Goal: Task Accomplishment & Management: Manage account settings

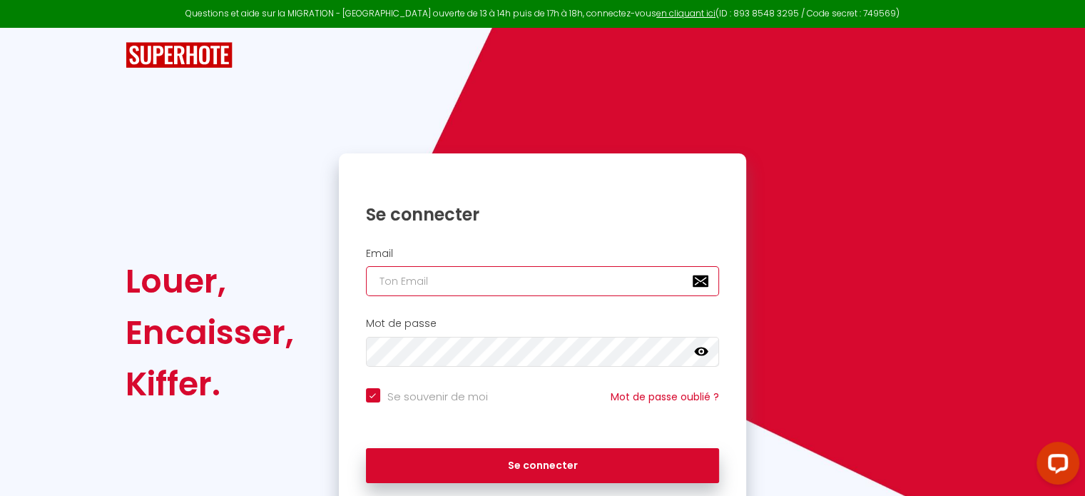
click at [472, 278] on input "email" at bounding box center [543, 281] width 354 height 30
type input "l"
checkbox input "true"
type input "lo"
checkbox input "true"
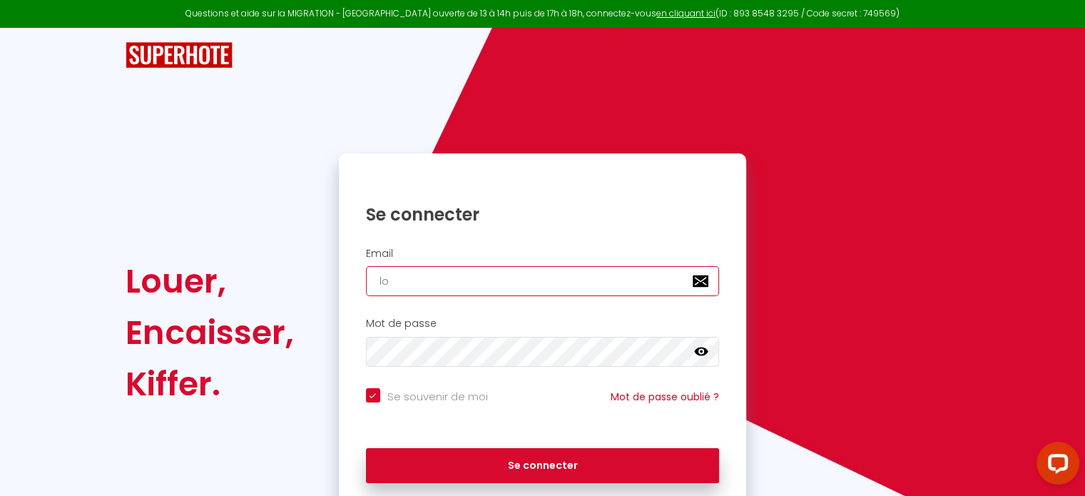
type input "loz"
checkbox input "true"
type input "loza"
checkbox input "true"
type input "lozac"
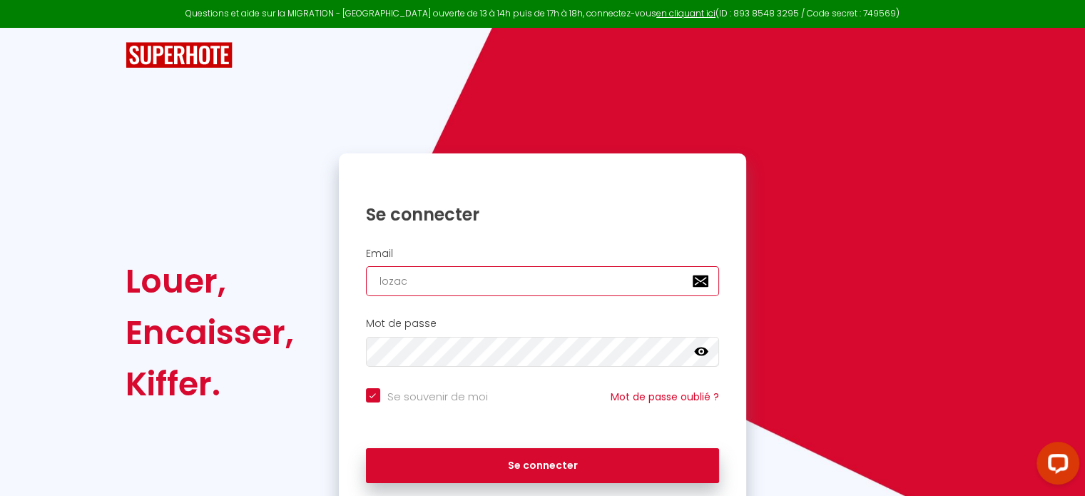
checkbox input "true"
type input "loza"
checkbox input "true"
type input "lozac"
checkbox input "true"
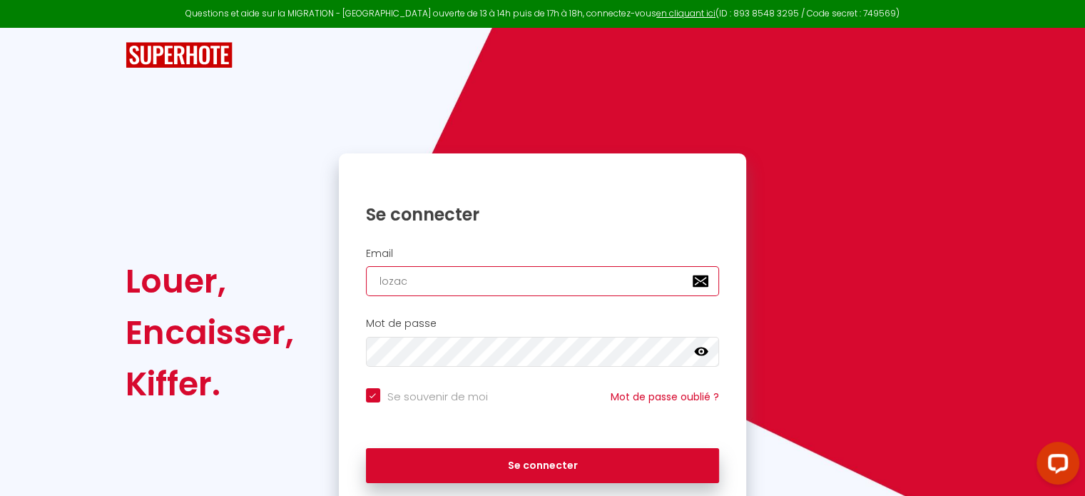
type input "lozach"
checkbox input "true"
type input "lozacht"
checkbox input "true"
type input "lozach"
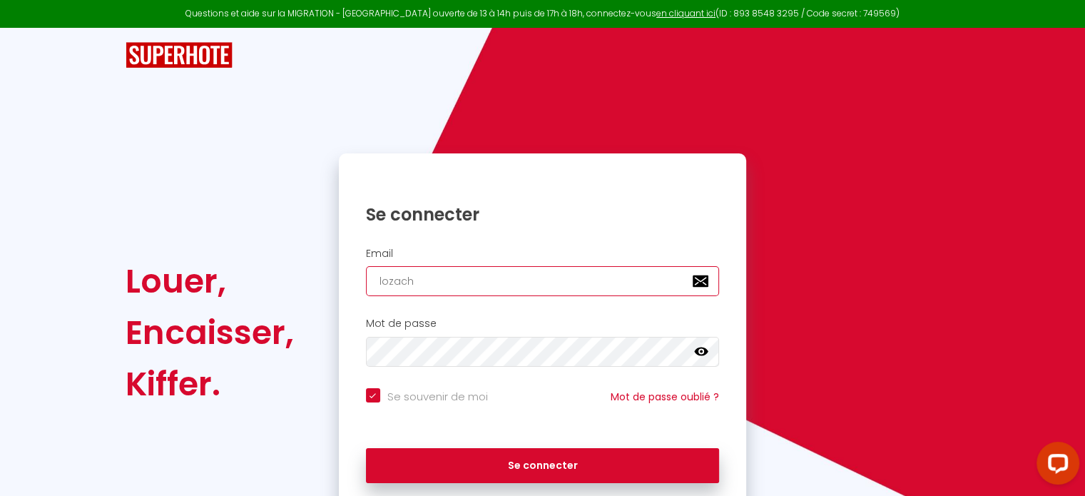
checkbox input "true"
type input "lozachf"
checkbox input "true"
type input "lozachfr"
checkbox input "true"
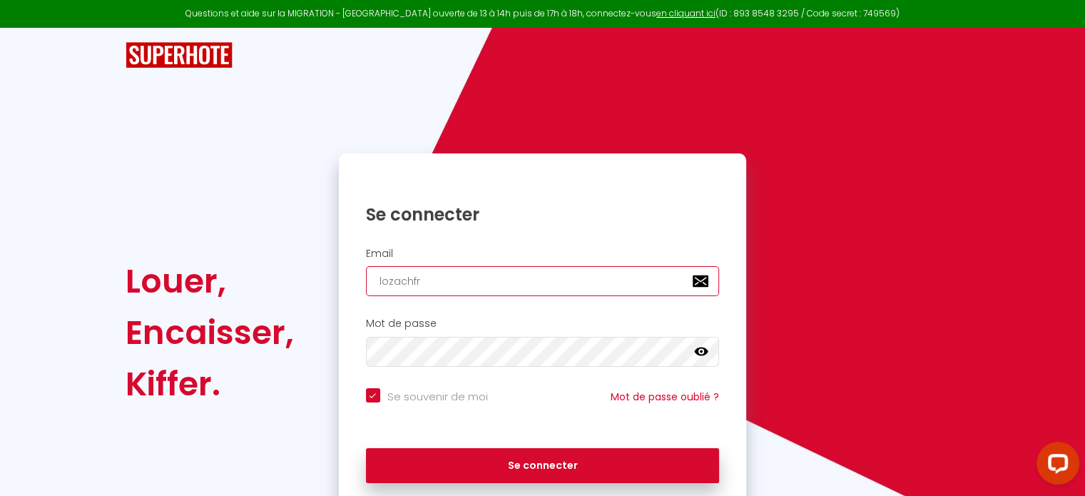
type input "lozachfr@"
checkbox input "true"
type input "lozachfr@h"
checkbox input "true"
type input "lozachfr@ho"
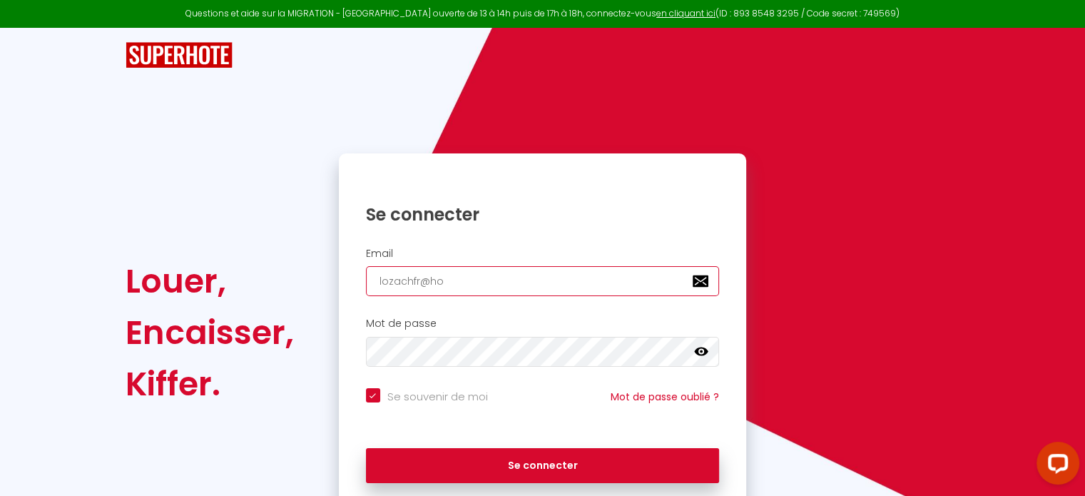
checkbox input "true"
type input "lozachfr@hot"
checkbox input "true"
type input "lozachfr@hotm"
checkbox input "true"
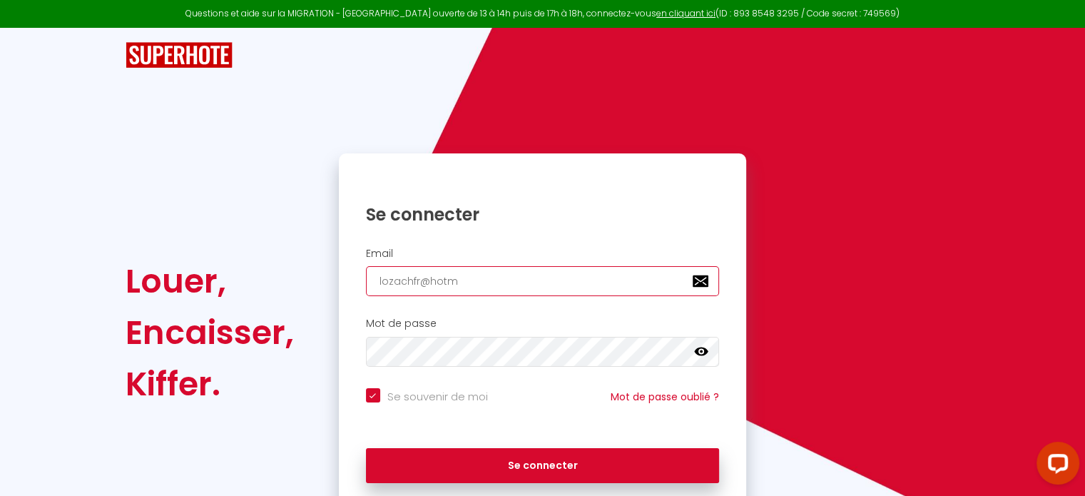
type input "lozachfr@hotma"
checkbox input "true"
type input "lozachfr@hotmai"
checkbox input "true"
type input "[EMAIL_ADDRESS]"
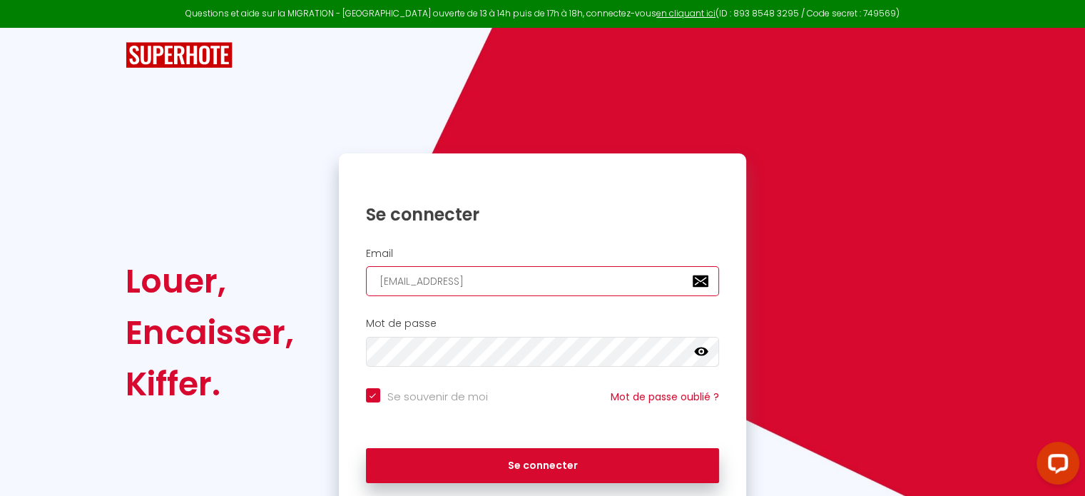
checkbox input "true"
type input "[EMAIL_ADDRESS]."
checkbox input "true"
type input "lozachfr@hotmail.c"
checkbox input "true"
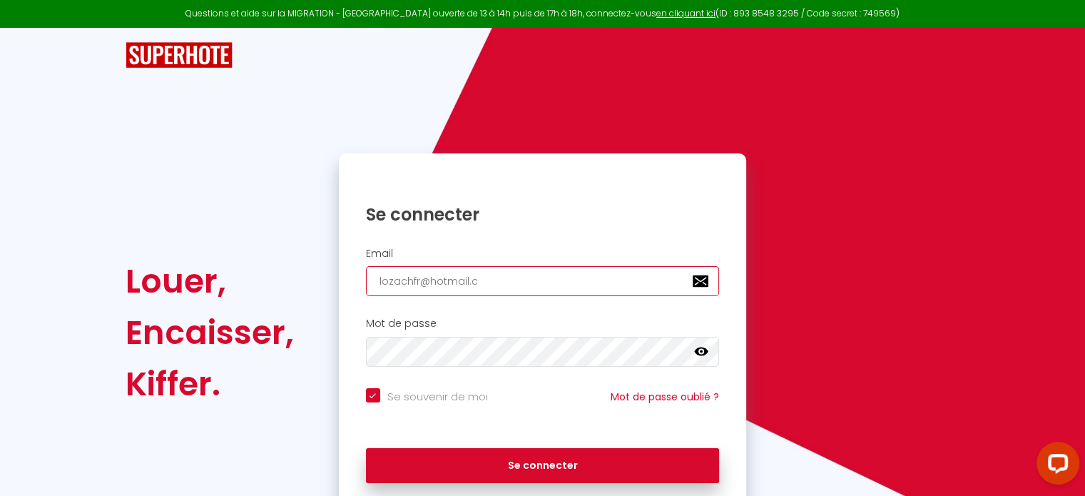
type input "[EMAIL_ADDRESS][DOMAIN_NAME]"
checkbox input "true"
type input "[EMAIL_ADDRESS][DOMAIN_NAME]"
checkbox input "true"
type input "[EMAIL_ADDRESS][DOMAIN_NAME]"
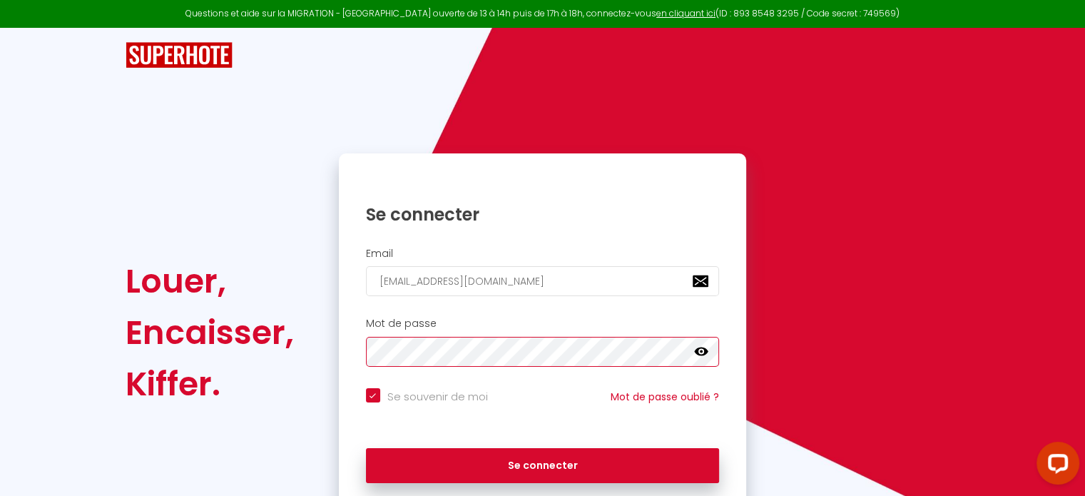
click at [366, 448] on button "Se connecter" at bounding box center [543, 466] width 354 height 36
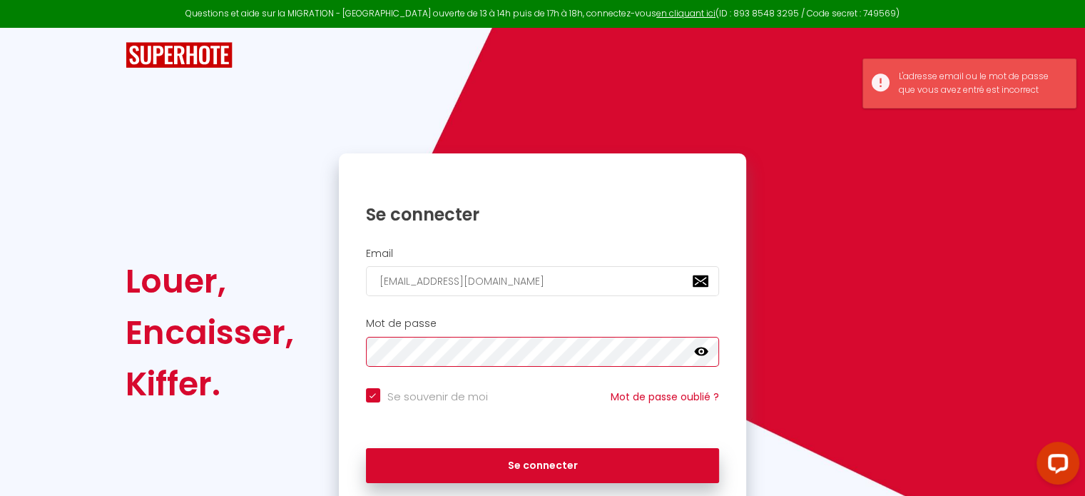
click at [366, 448] on button "Se connecter" at bounding box center [543, 466] width 354 height 36
checkbox input "true"
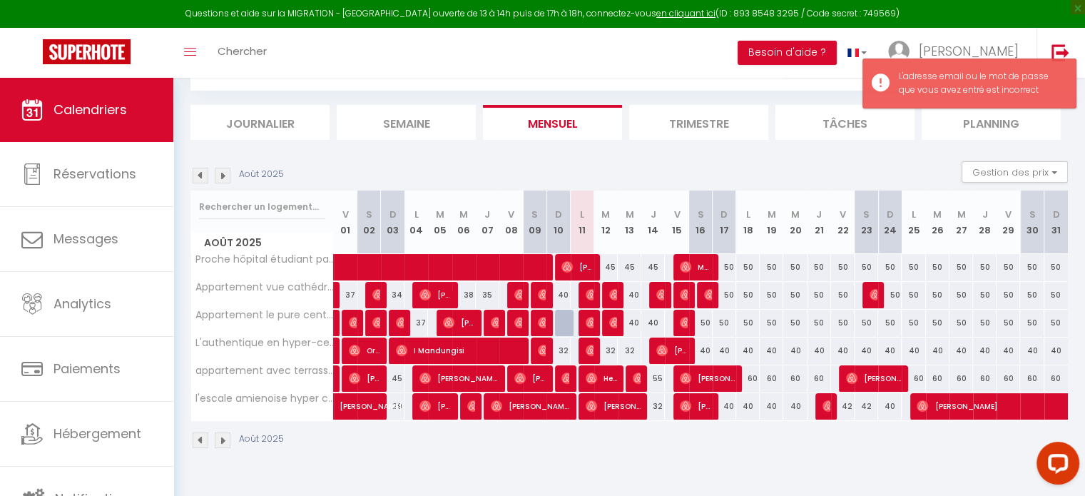
scroll to position [77, 0]
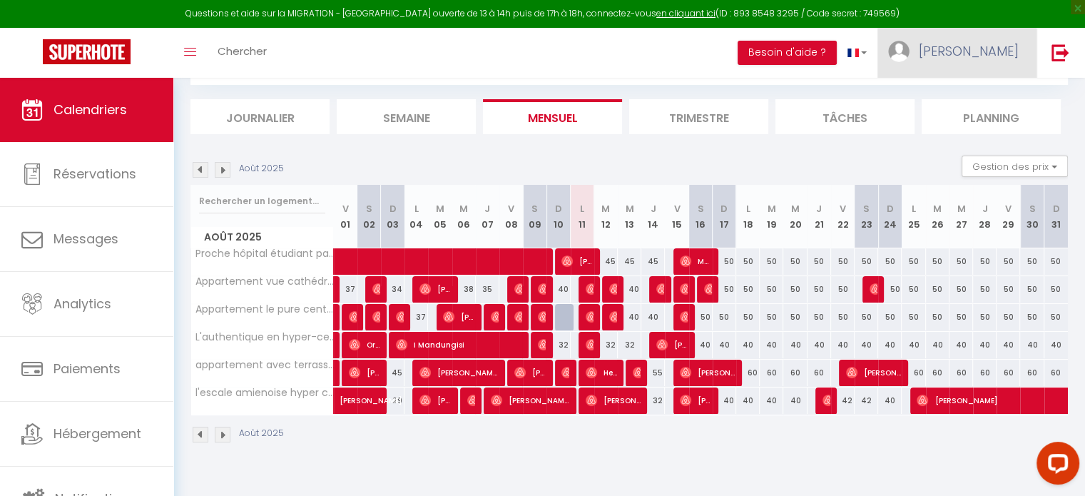
click at [1002, 47] on span "[PERSON_NAME]" at bounding box center [968, 51] width 100 height 18
click at [982, 96] on link "Paramètres" at bounding box center [979, 99] width 106 height 24
select select "fr"
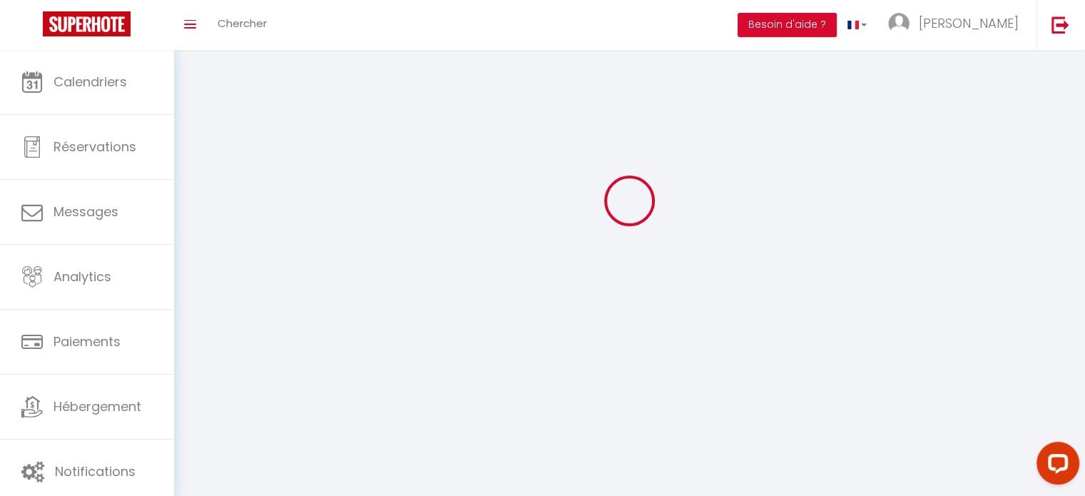
type input "[PERSON_NAME]"
type input "lozach"
type input "0671645474"
type input "[STREET_ADDRESS][PERSON_NAME]"
type input "60880"
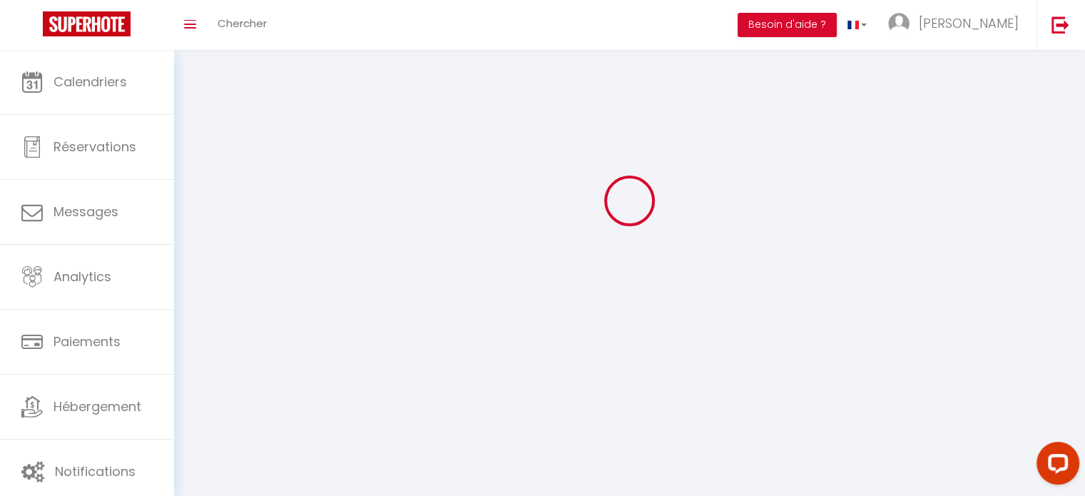
type input "Le [PERSON_NAME]"
type input "W3YzF88vfp2P5QkzaOPvi9fRG"
type input "Qpr2MReFThfvbLQzomwfKp2Zm"
type input "[URL][DOMAIN_NAME]"
type input "W3YzF88vfp2P5QkzaOPvi9fRG"
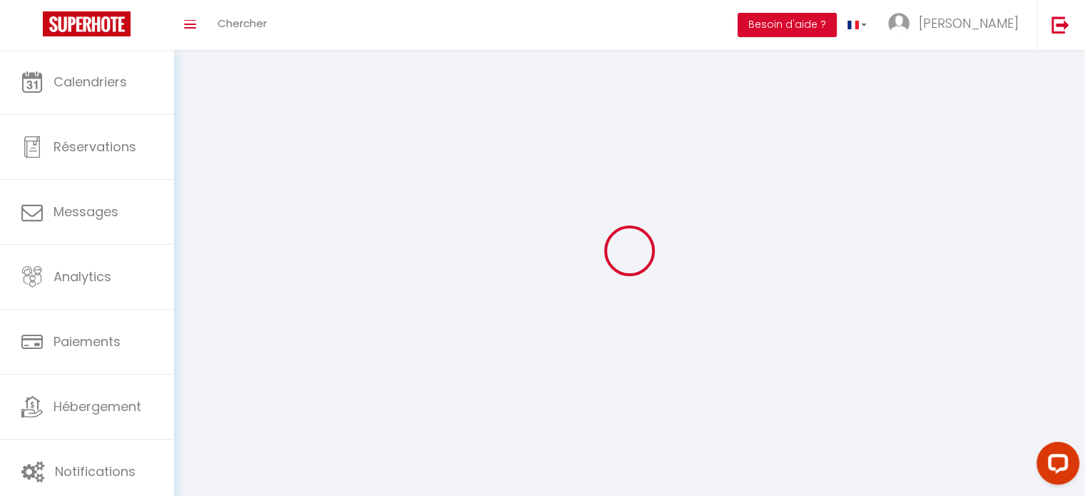
type input "Qpr2MReFThfvbLQzomwfKp2Zm"
type input "[URL][DOMAIN_NAME]"
select select "28"
select select "fr"
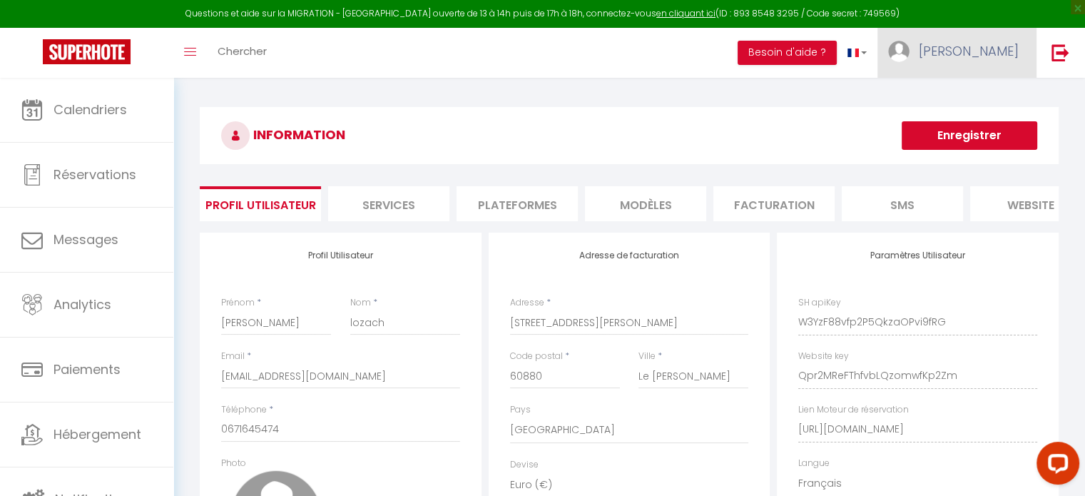
click at [998, 58] on span "[PERSON_NAME]" at bounding box center [968, 51] width 100 height 18
click at [967, 125] on link "Équipe" at bounding box center [979, 125] width 106 height 24
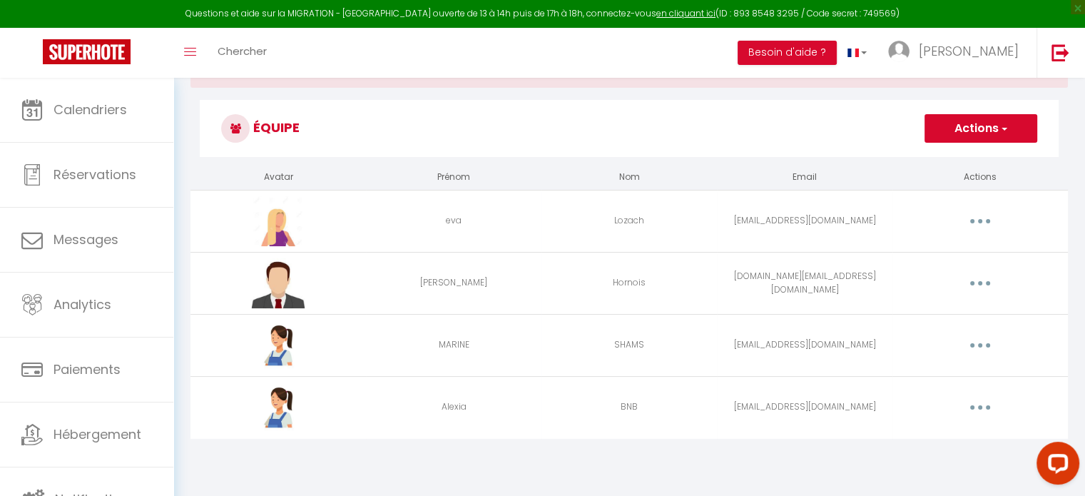
scroll to position [57, 0]
click at [989, 128] on button "Actions" at bounding box center [980, 129] width 113 height 29
click at [978, 133] on button "Actions" at bounding box center [980, 129] width 113 height 29
click at [956, 160] on link "Ajouter un nouvel utilisateur" at bounding box center [952, 160] width 168 height 19
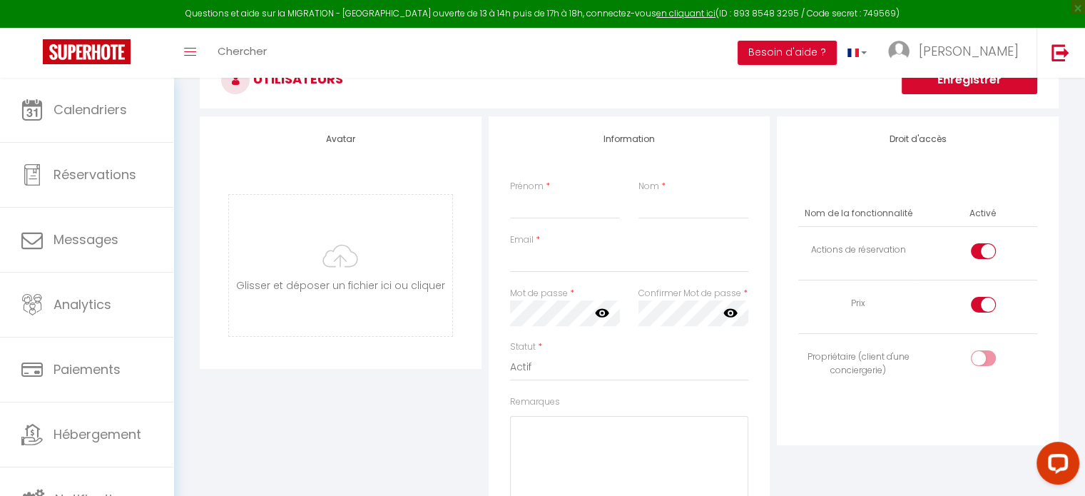
scroll to position [144, 0]
click at [563, 205] on input "Prénom" at bounding box center [565, 204] width 110 height 26
type input "[PERSON_NAME]"
type input "lozach"
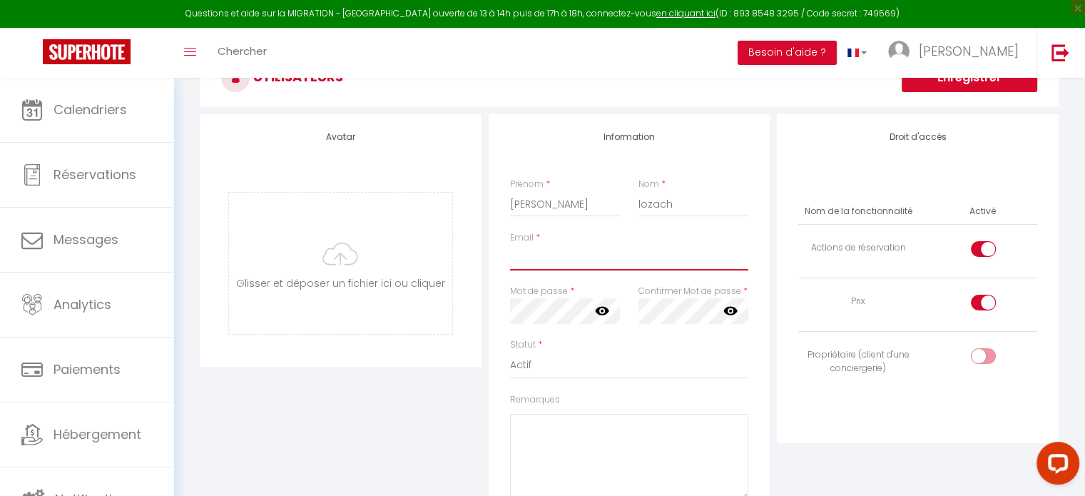
click at [550, 263] on input "Email" at bounding box center [629, 258] width 239 height 26
type input "lozachfr+[EMAIL_ADDRESS][DOMAIN_NAME]"
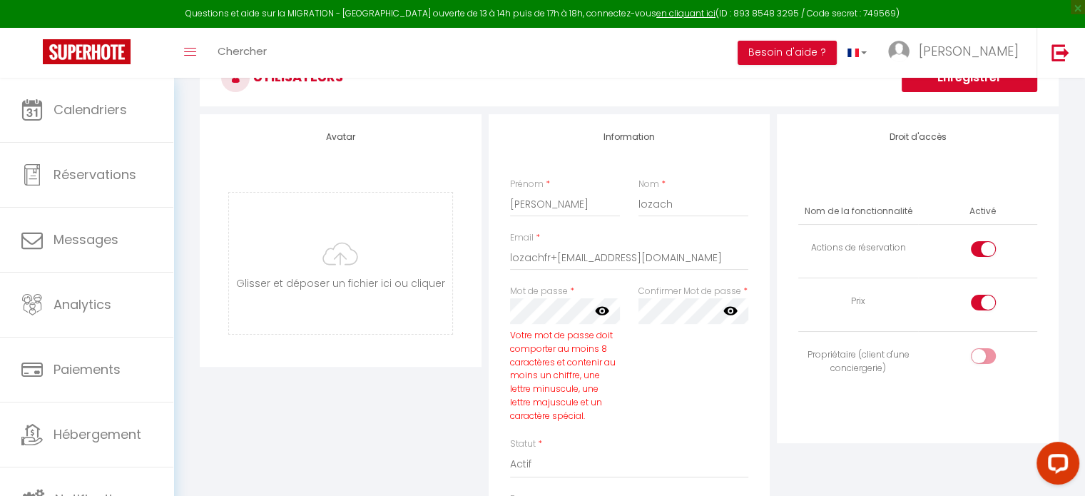
click at [602, 310] on icon at bounding box center [602, 311] width 14 height 9
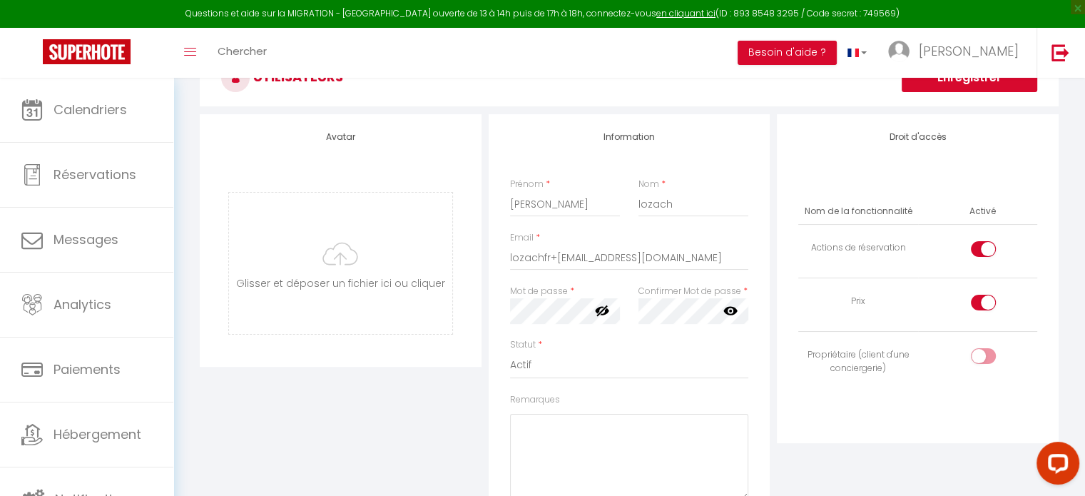
click at [596, 324] on div "Mot de passe * Votre mot de passe doit comporter au moins 8 caractères et conte…" at bounding box center [629, 311] width 257 height 53
click at [734, 312] on icon at bounding box center [730, 311] width 14 height 9
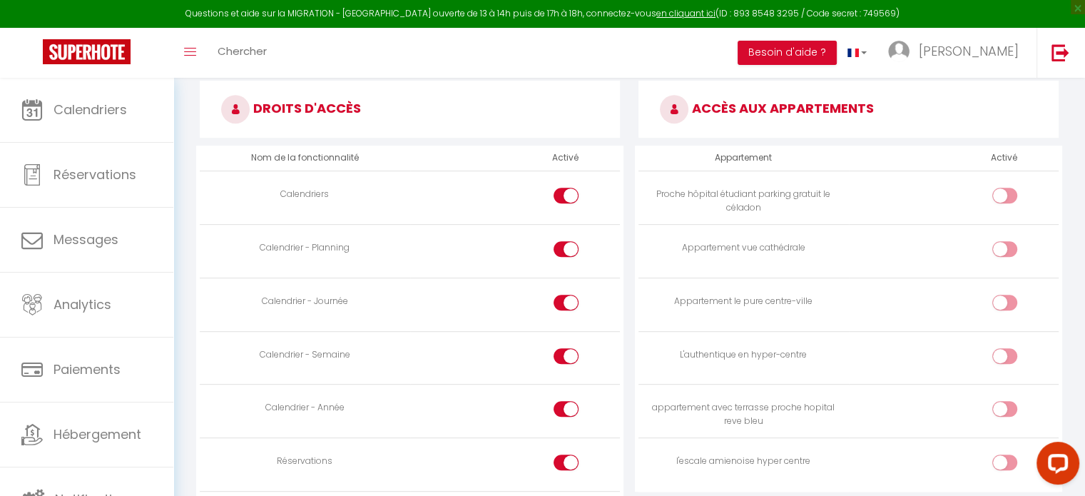
scroll to position [754, 0]
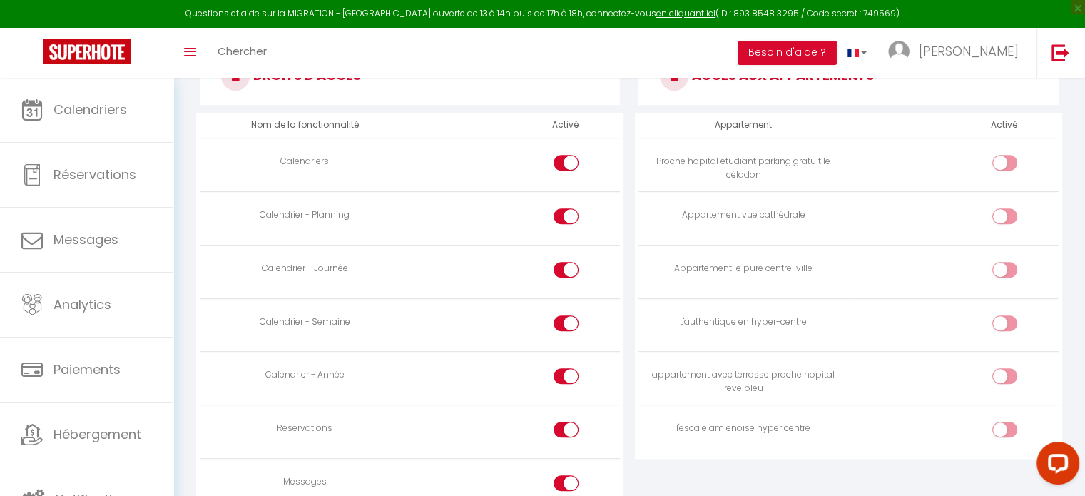
click at [1006, 161] on input "checkbox" at bounding box center [1016, 165] width 25 height 21
checkbox input "true"
click at [1002, 210] on div at bounding box center [1004, 216] width 25 height 16
click at [1004, 210] on input "checkbox" at bounding box center [1016, 218] width 25 height 21
checkbox input "true"
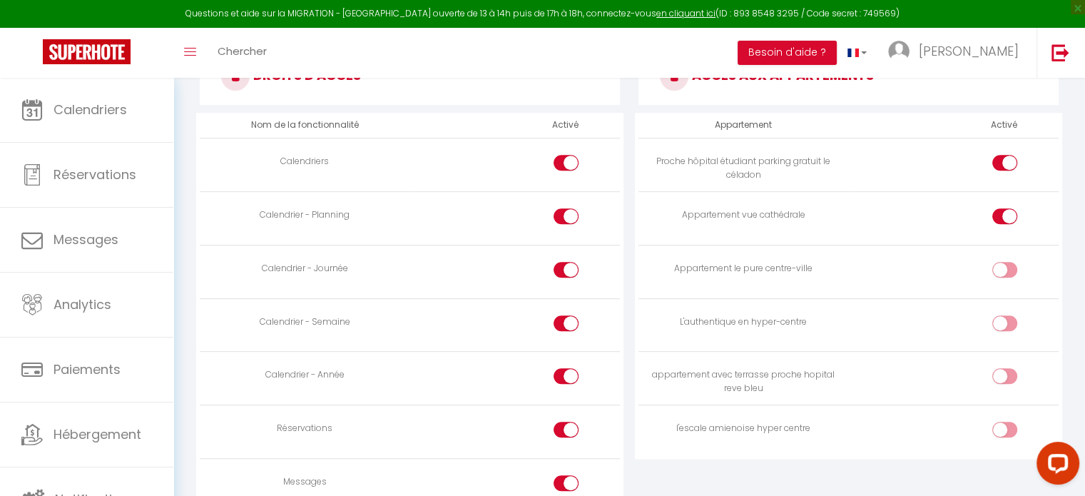
click at [998, 275] on label at bounding box center [1004, 272] width 25 height 21
click at [1004, 275] on input "checkbox" at bounding box center [1016, 272] width 25 height 21
checkbox input "true"
click at [1001, 323] on div at bounding box center [1004, 323] width 25 height 16
click at [1004, 323] on input "checkbox" at bounding box center [1016, 325] width 25 height 21
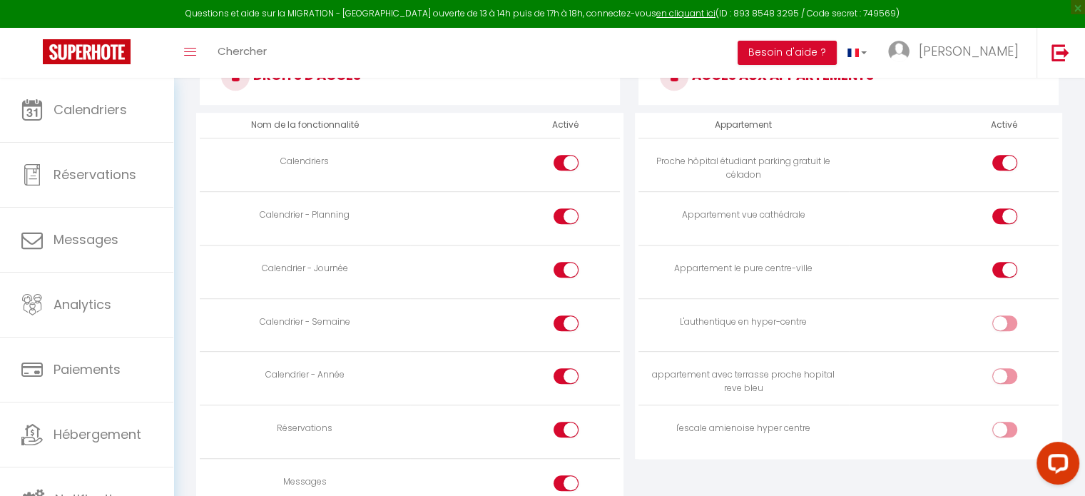
checkbox input "true"
click at [1002, 378] on div at bounding box center [1004, 376] width 25 height 16
click at [1004, 378] on input "checkbox" at bounding box center [1016, 378] width 25 height 21
checkbox input "true"
click at [1000, 416] on td at bounding box center [954, 431] width 210 height 53
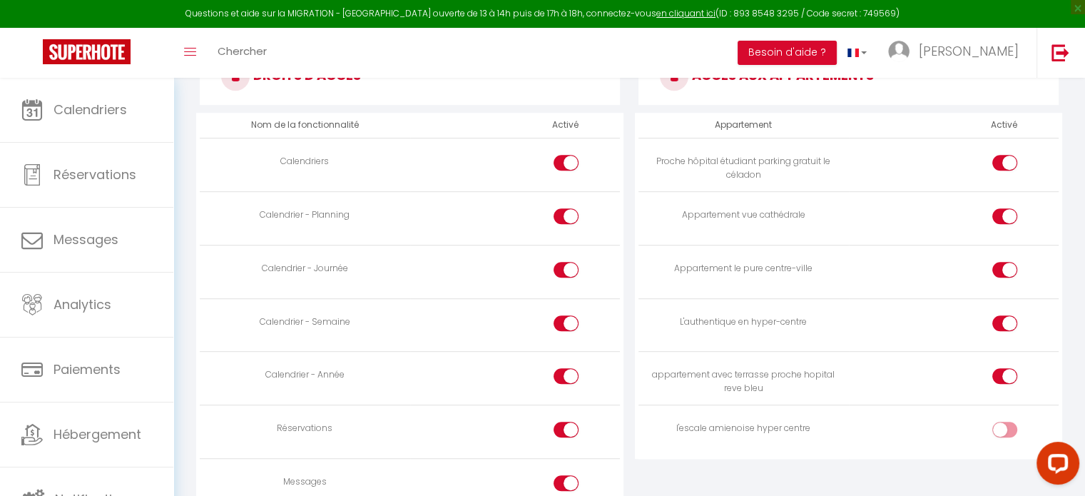
click at [1005, 431] on input "checkbox" at bounding box center [1016, 431] width 25 height 21
checkbox input "true"
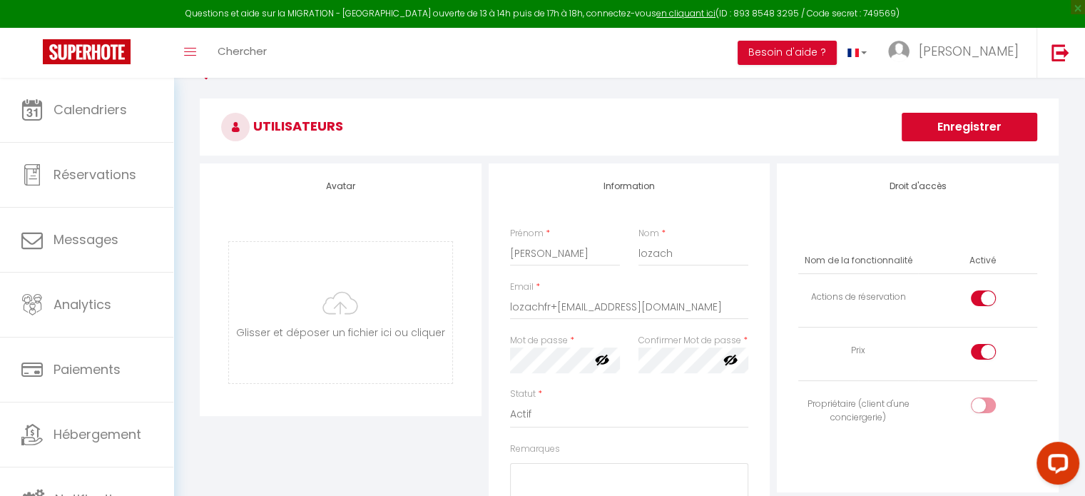
scroll to position [88, 0]
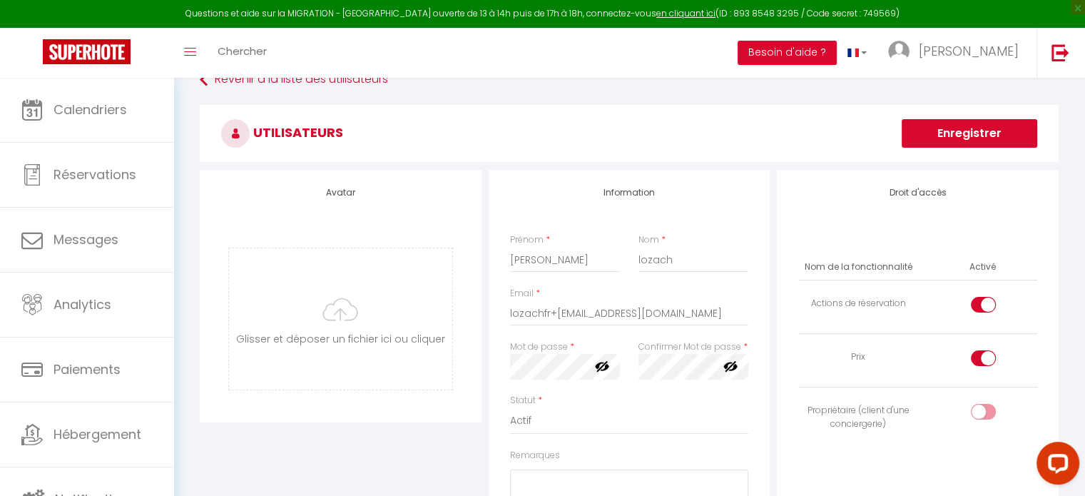
click at [998, 139] on button "Enregistrer" at bounding box center [968, 133] width 135 height 29
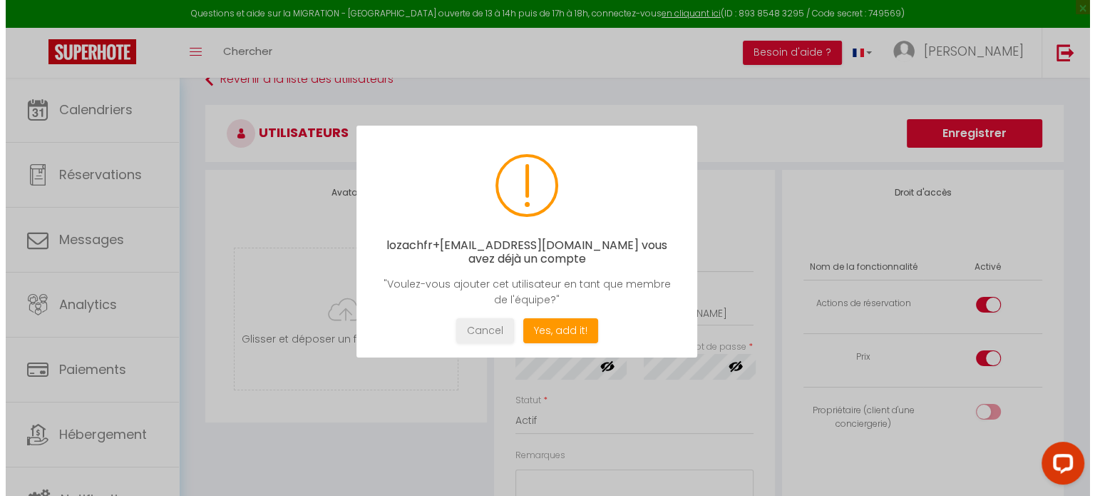
scroll to position [77, 0]
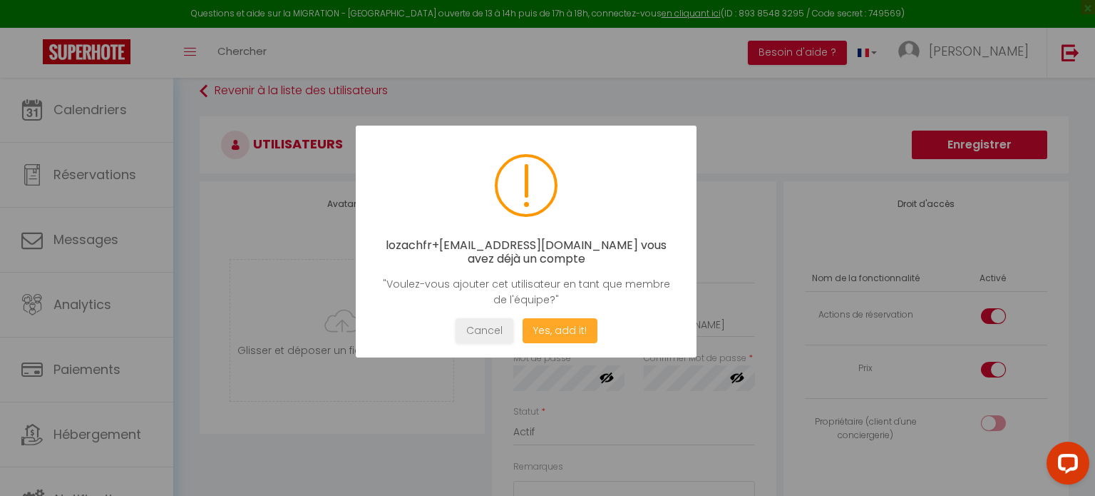
click at [570, 328] on button "Yes, add it!" at bounding box center [560, 330] width 75 height 25
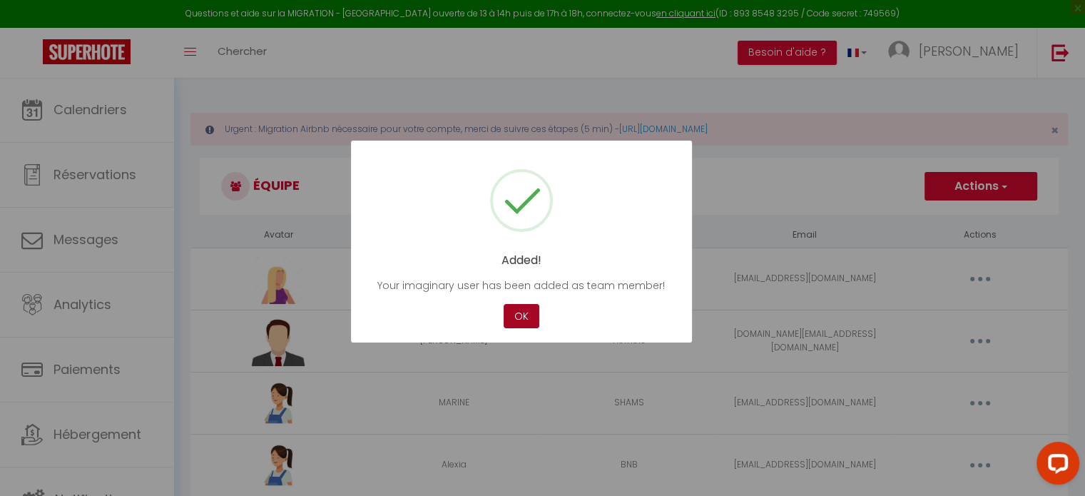
click at [526, 319] on button "OK" at bounding box center [521, 316] width 36 height 25
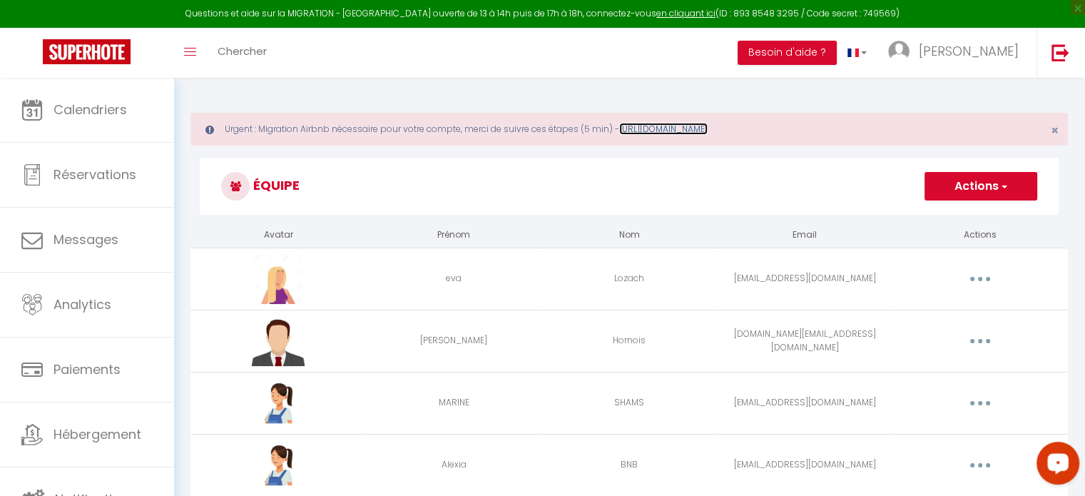
click at [707, 128] on link "[URL][DOMAIN_NAME]" at bounding box center [663, 129] width 88 height 12
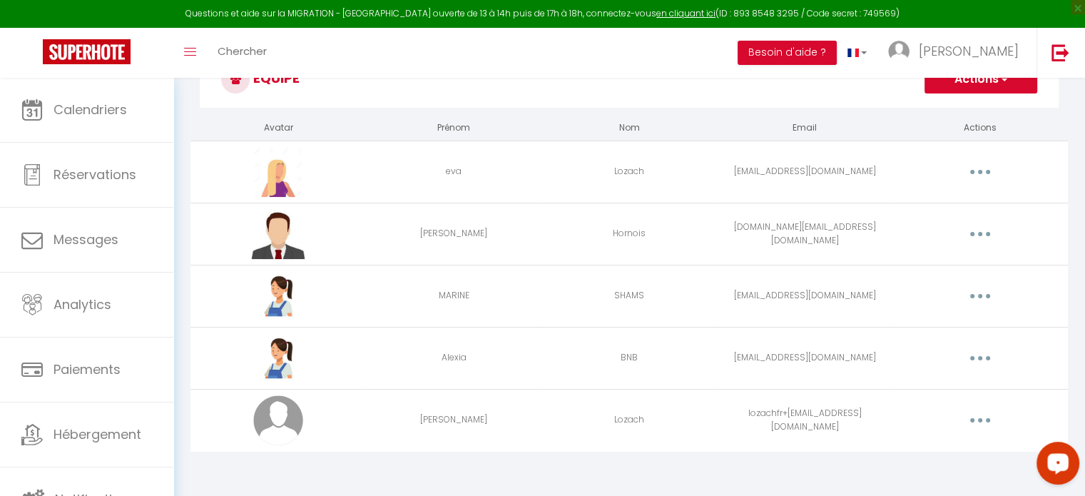
click at [981, 419] on icon "button" at bounding box center [980, 420] width 4 height 4
click at [937, 450] on link "Editer" at bounding box center [943, 453] width 106 height 24
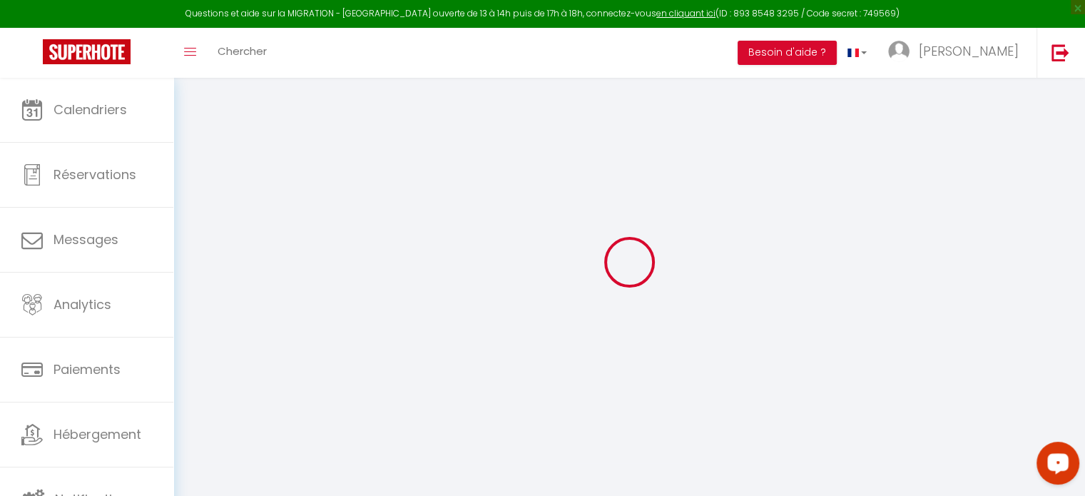
type input "[PERSON_NAME]"
type input "Lozach"
type input "lozachfr+[EMAIL_ADDRESS][DOMAIN_NAME]"
type textarea "[URL][DOMAIN_NAME]"
checkbox input "true"
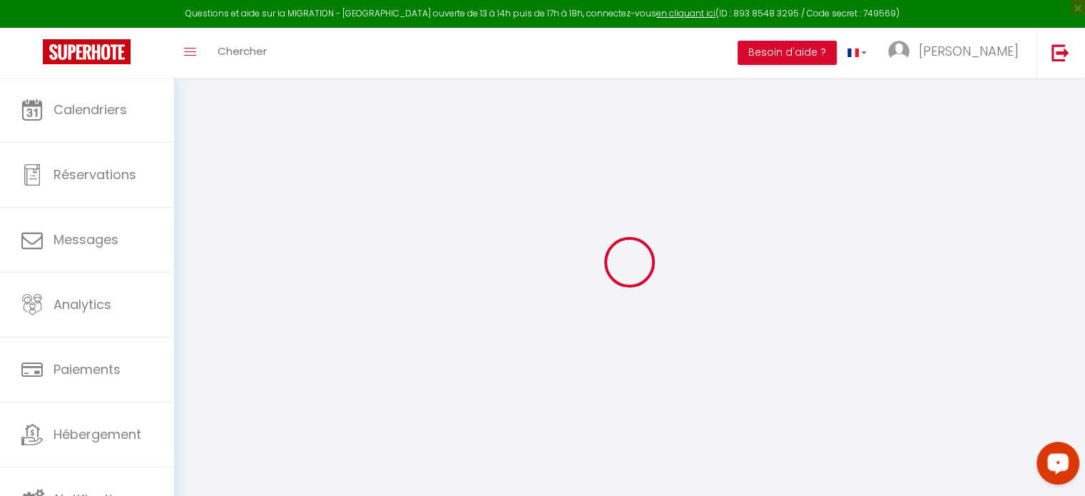
checkbox input "true"
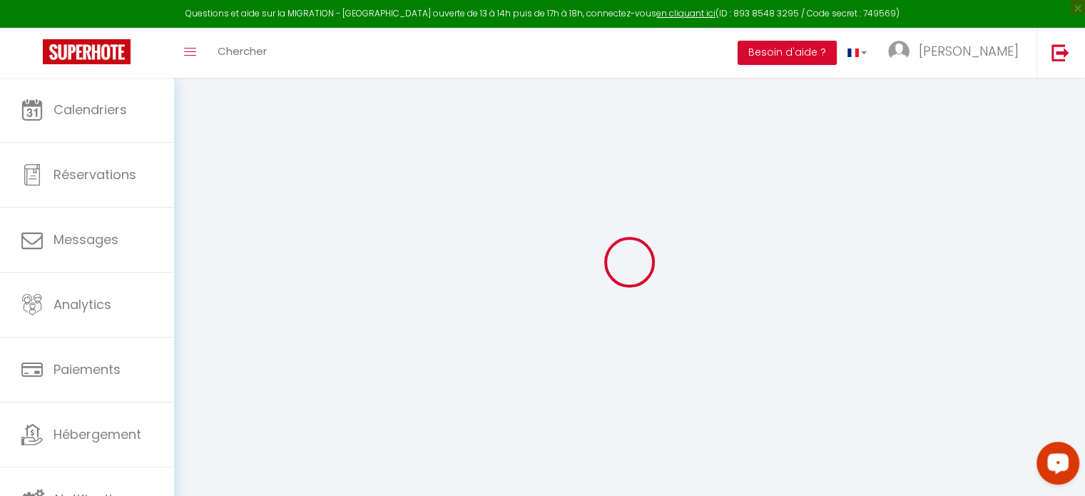
checkbox input "true"
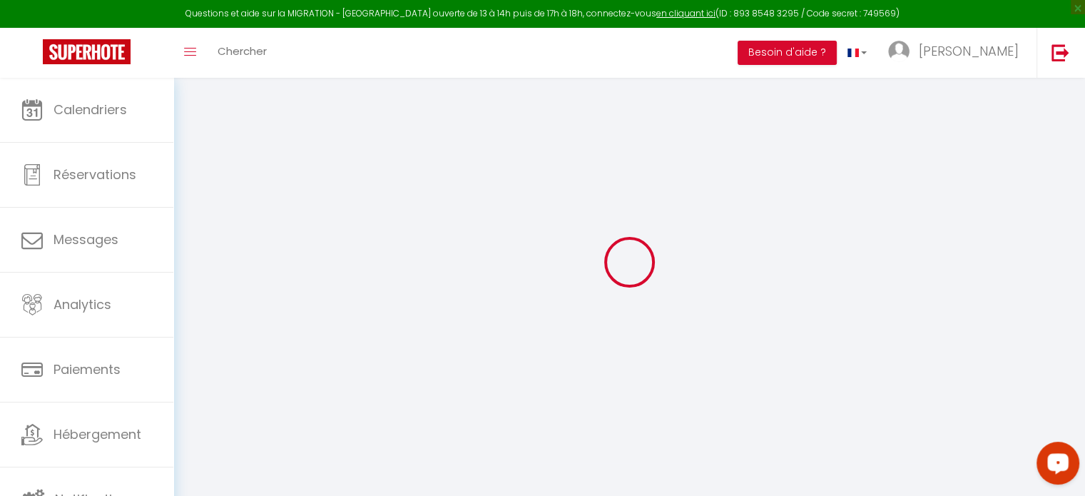
checkbox input "true"
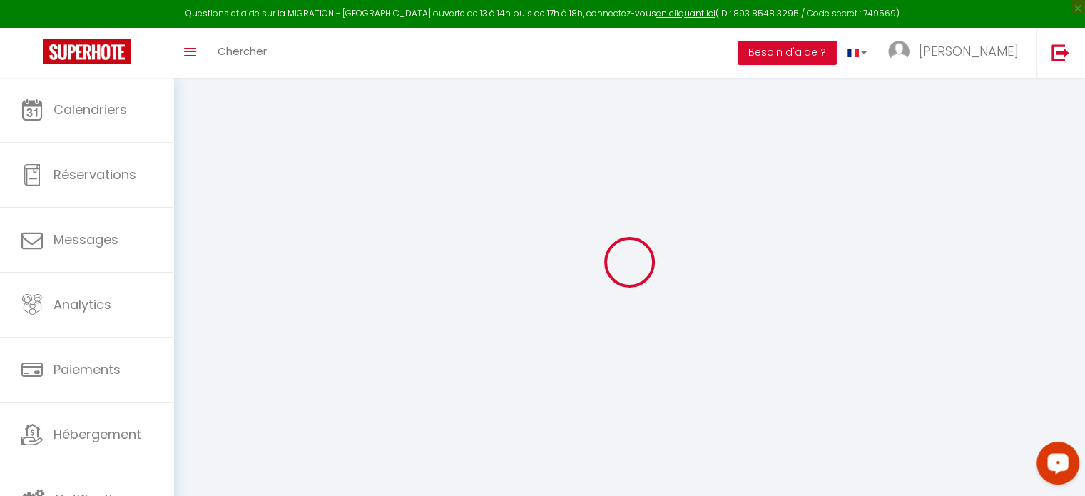
checkbox input "true"
select select
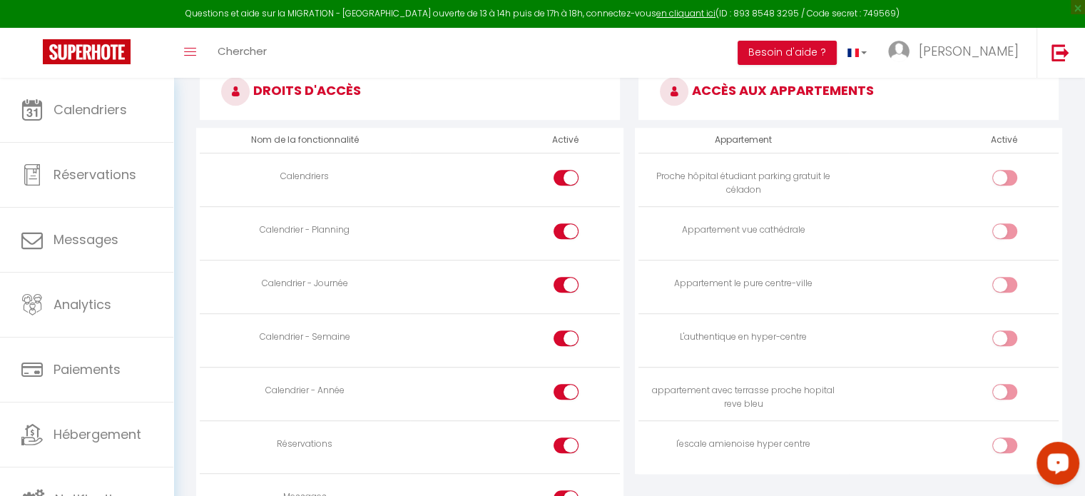
scroll to position [702, 0]
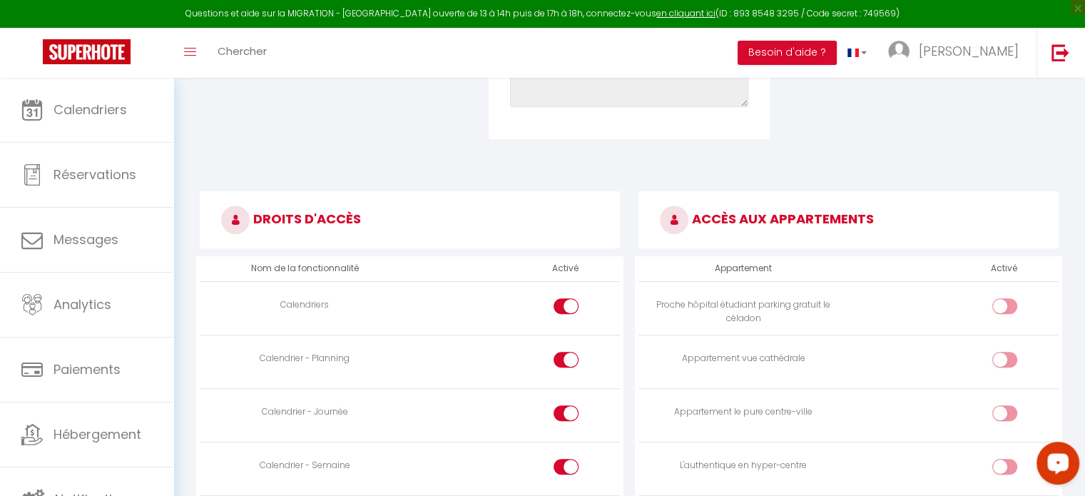
click at [1005, 311] on input "checkbox" at bounding box center [1016, 308] width 25 height 21
checkbox input "true"
click at [1000, 362] on div at bounding box center [1004, 360] width 25 height 16
click at [1004, 362] on input "checkbox" at bounding box center [1016, 362] width 25 height 21
checkbox input "true"
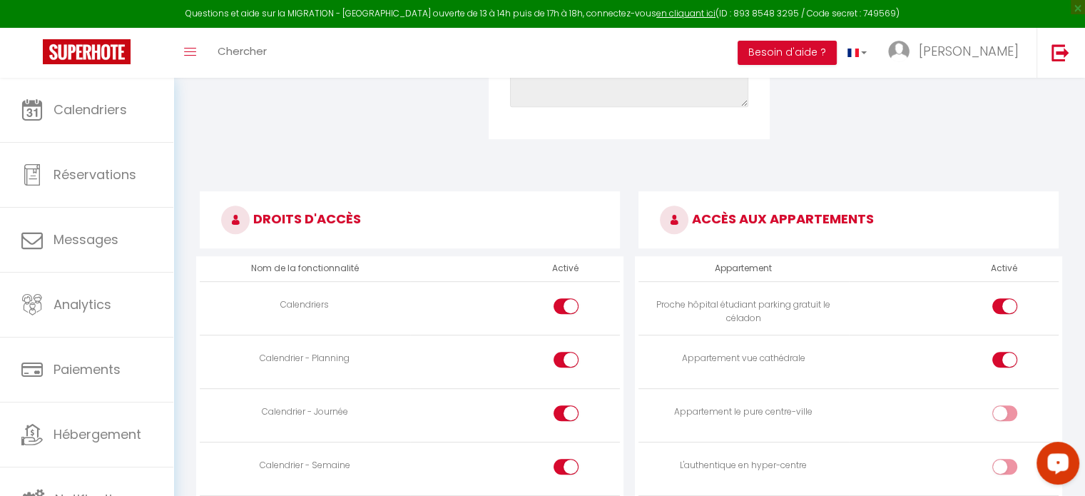
click at [1001, 407] on div at bounding box center [1004, 413] width 25 height 16
click at [1004, 407] on input "checkbox" at bounding box center [1016, 415] width 25 height 21
checkbox input "true"
click at [1007, 467] on input "checkbox" at bounding box center [1016, 469] width 25 height 21
checkbox input "true"
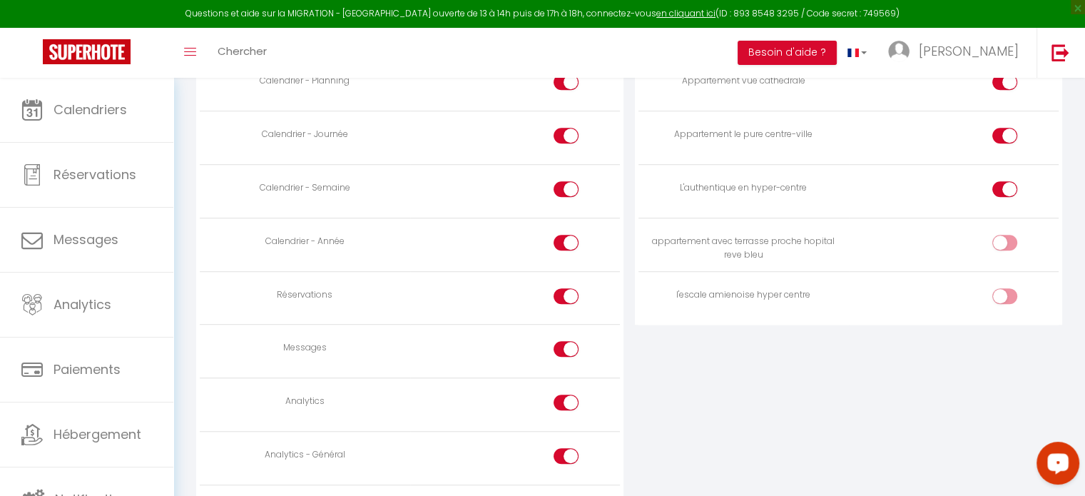
scroll to position [1007, 0]
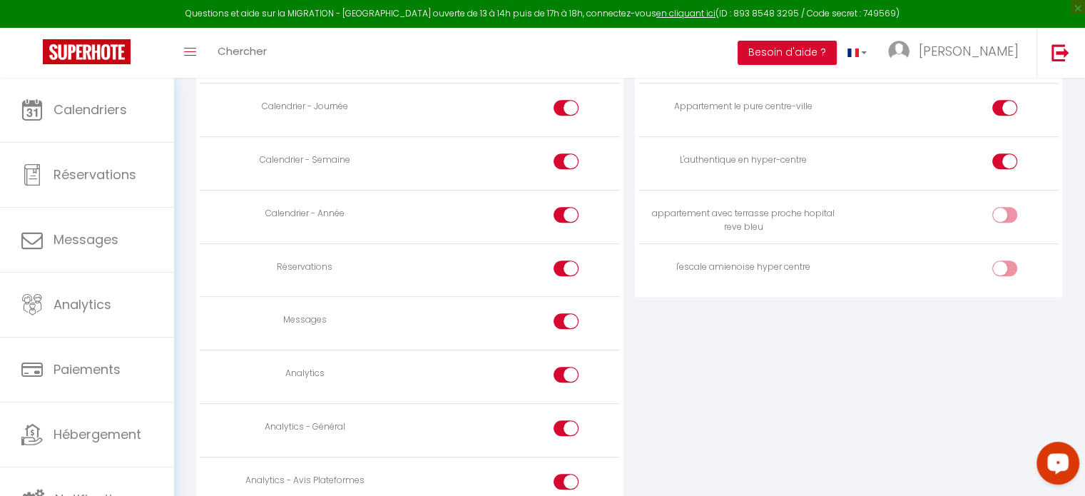
click at [998, 212] on div at bounding box center [1004, 215] width 25 height 16
click at [1004, 212] on input "checkbox" at bounding box center [1016, 217] width 25 height 21
checkbox input "true"
click at [1005, 262] on input "checkbox" at bounding box center [1016, 270] width 25 height 21
checkbox input "true"
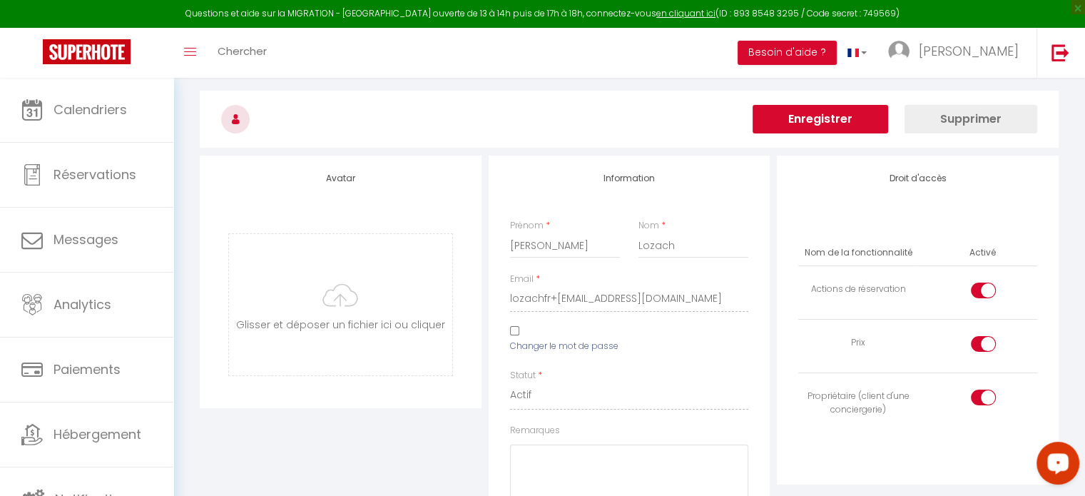
scroll to position [56, 0]
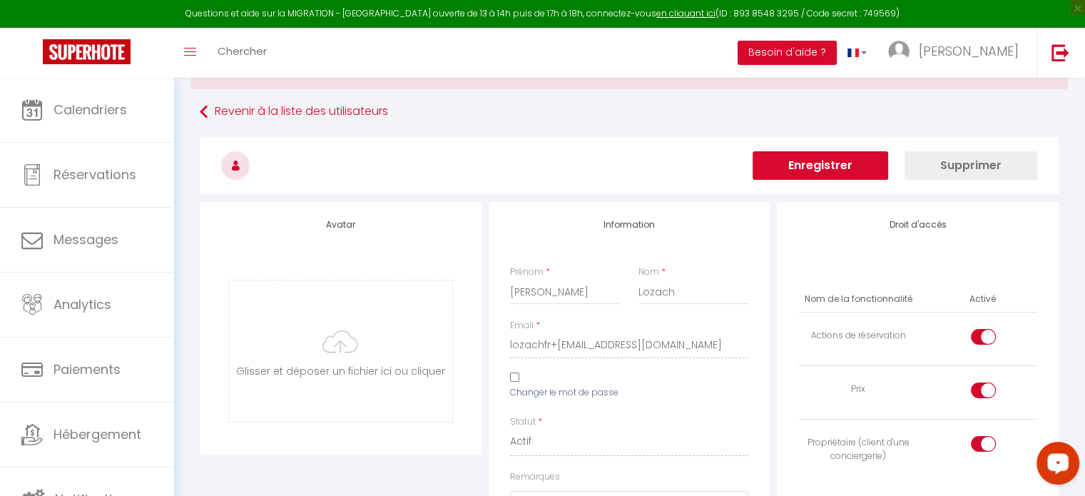
click at [842, 162] on button "Enregistrer" at bounding box center [819, 165] width 135 height 29
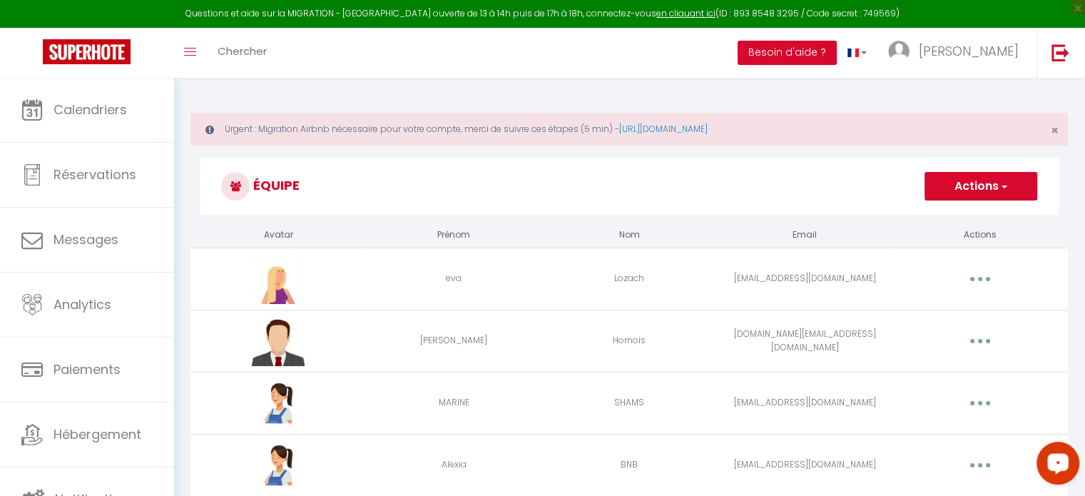
scroll to position [107, 0]
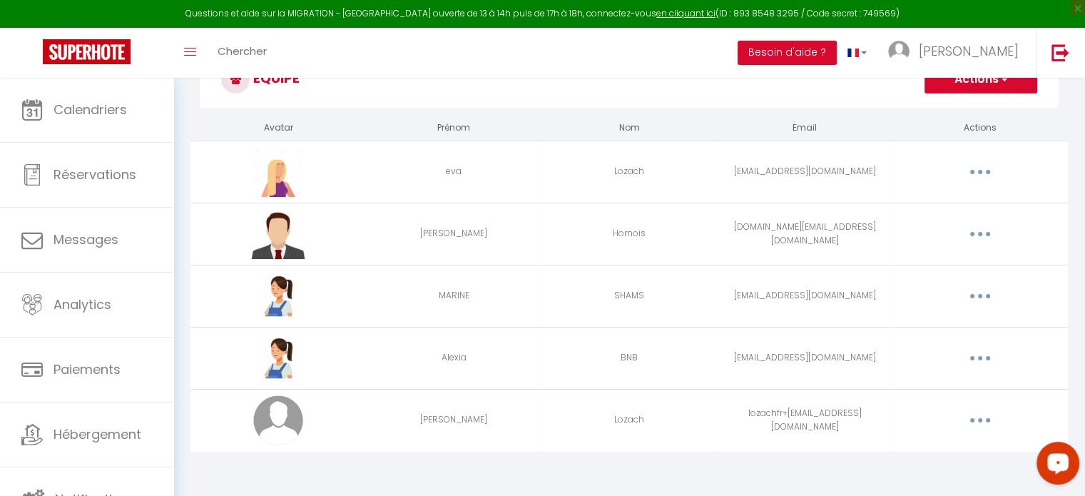
click at [985, 414] on button "button" at bounding box center [980, 420] width 40 height 23
click at [930, 450] on link "Editer" at bounding box center [943, 453] width 106 height 24
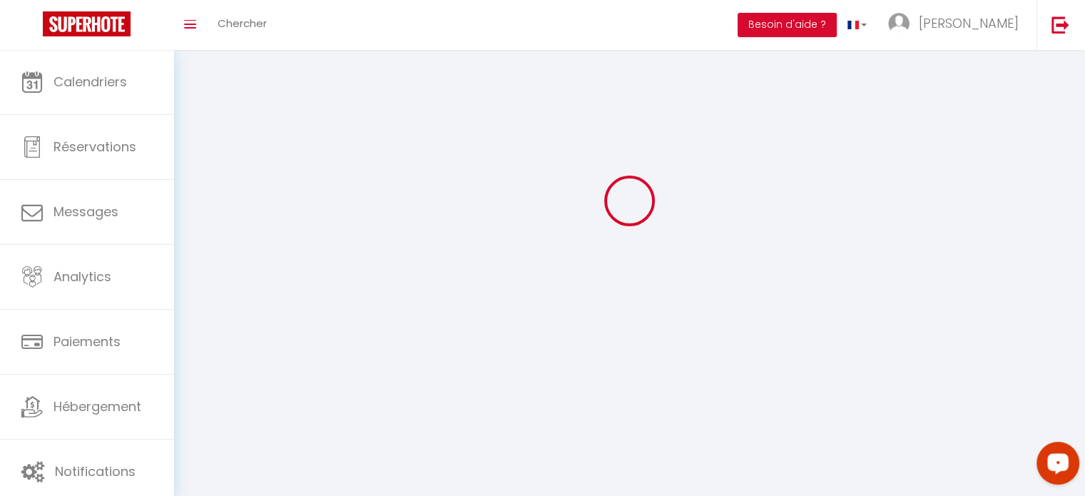
type input "[PERSON_NAME]"
type input "Lozach"
type input "lozachfr+[EMAIL_ADDRESS][DOMAIN_NAME]"
type textarea "[URL][DOMAIN_NAME]"
checkbox input "true"
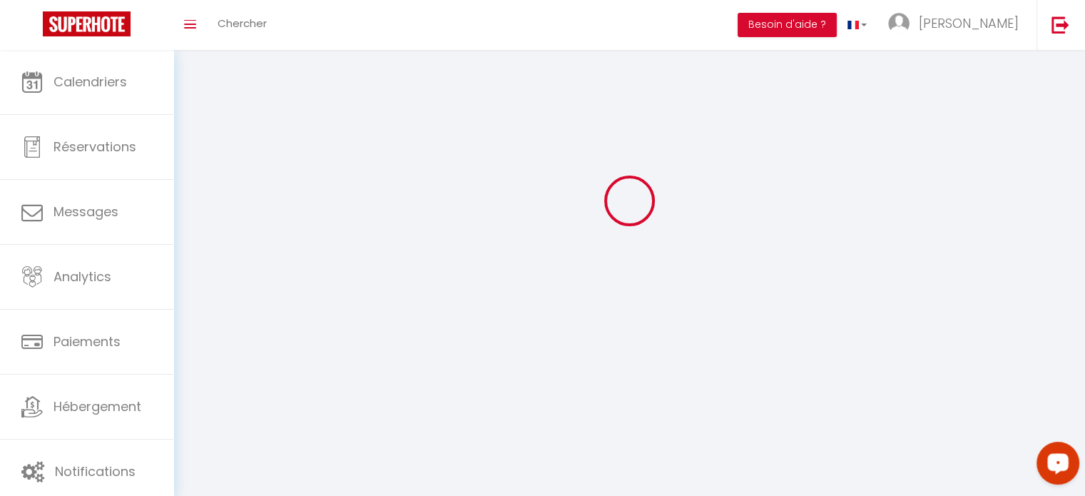
checkbox input "true"
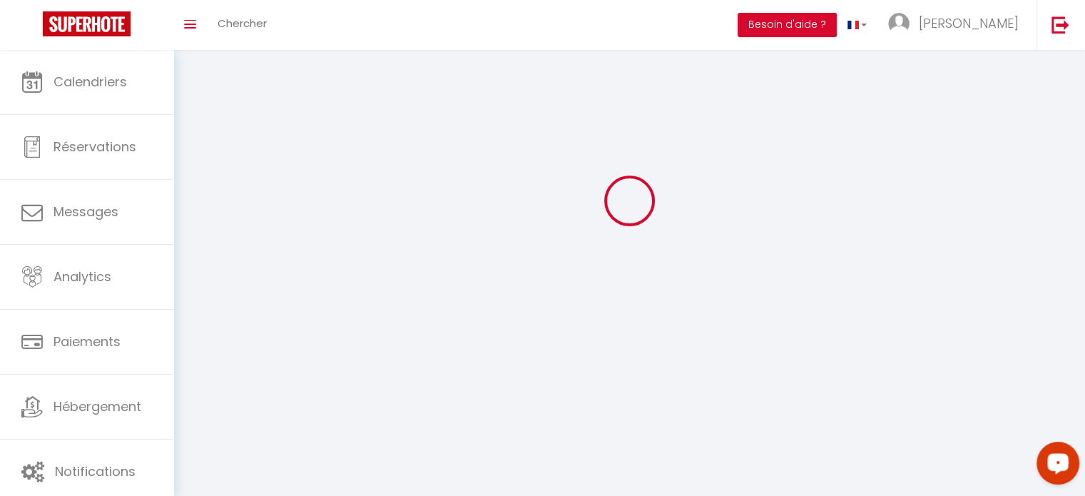
checkbox input "true"
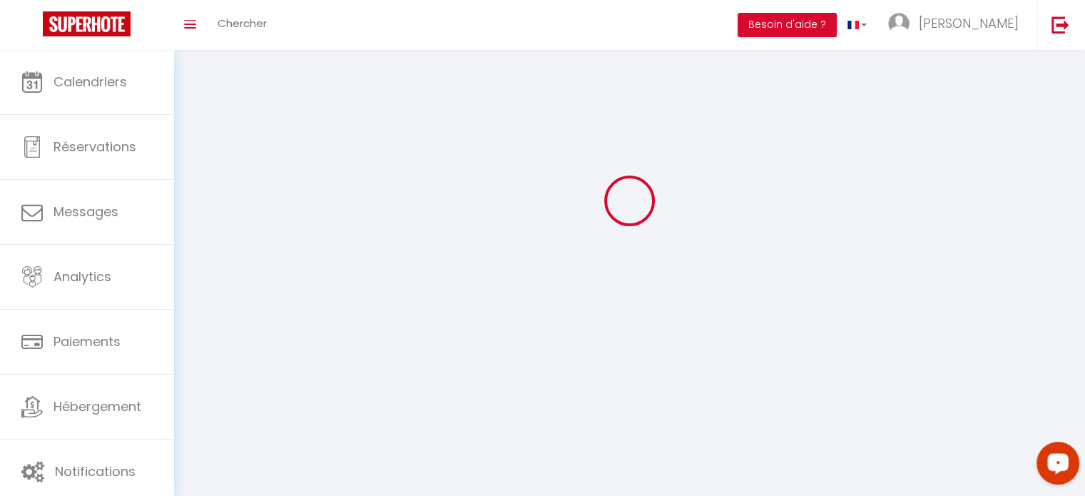
checkbox input "true"
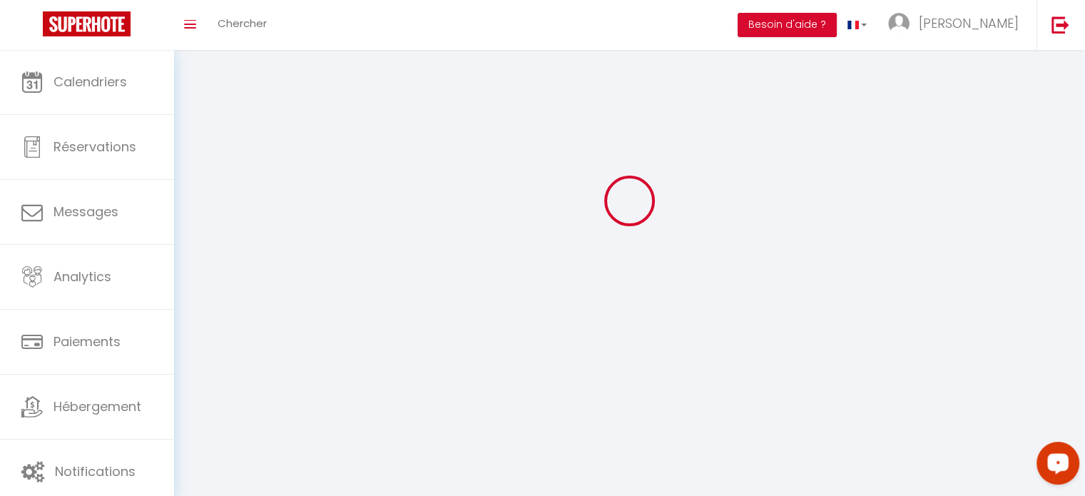
checkbox input "true"
select select
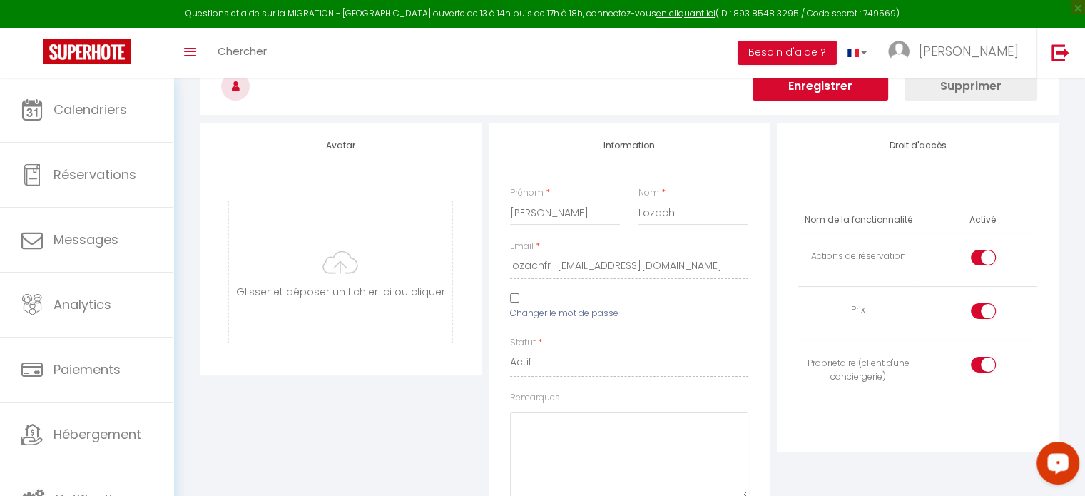
scroll to position [71, 0]
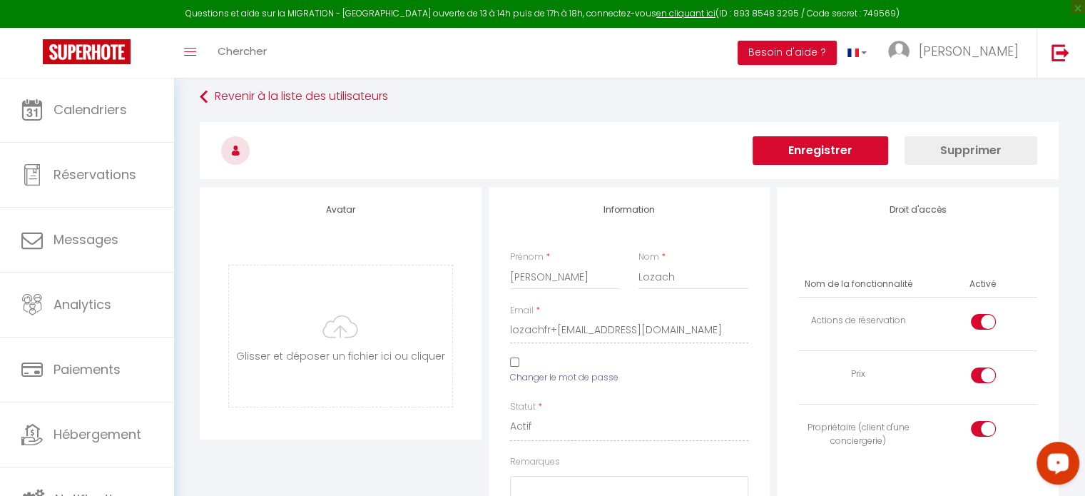
click at [855, 142] on button "Enregistrer" at bounding box center [819, 150] width 135 height 29
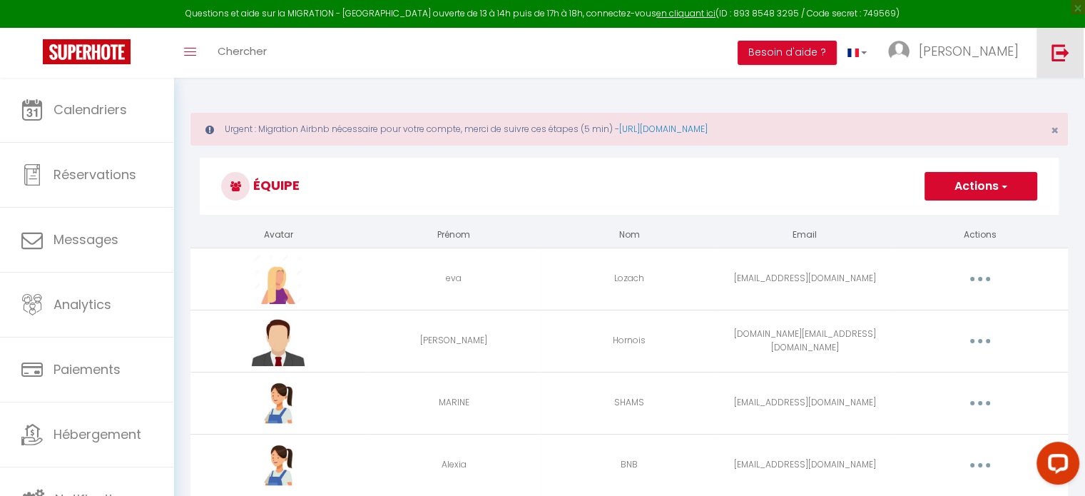
click at [1063, 51] on img at bounding box center [1060, 53] width 18 height 18
